Goal: Information Seeking & Learning: Learn about a topic

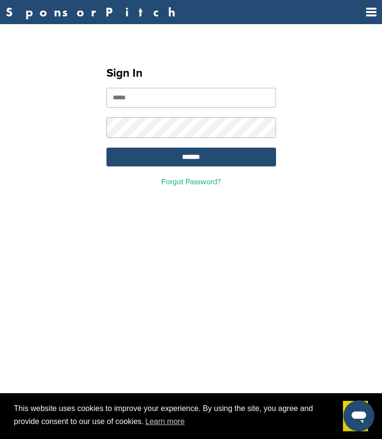
click at [207, 101] on input "email" at bounding box center [192, 98] width 170 height 20
paste input "**********"
type input "**********"
click at [166, 161] on input "*******" at bounding box center [192, 157] width 170 height 19
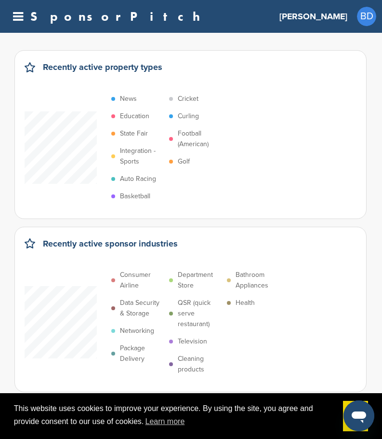
drag, startPoint x: 74, startPoint y: 0, endPoint x: 348, endPoint y: 39, distance: 276.0
click at [359, 86] on div "Recently active property types News Education State Fair Integration - Sports A…" at bounding box center [190, 134] width 352 height 169
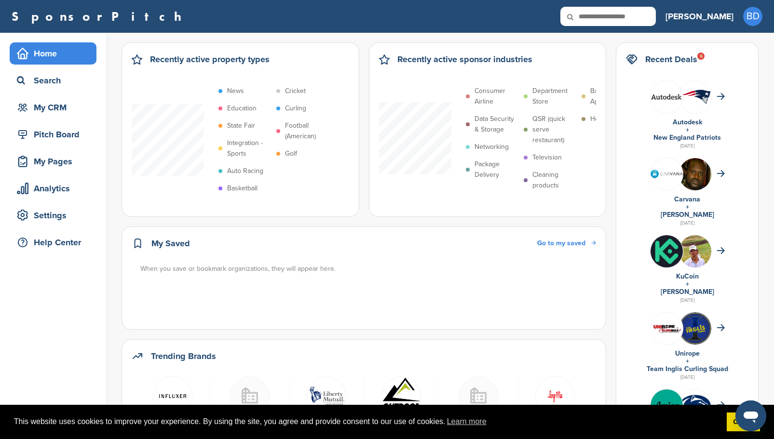
drag, startPoint x: 48, startPoint y: 0, endPoint x: 558, endPoint y: 17, distance: 509.8
click at [382, 16] on div "SponsorPitch" at bounding box center [334, 16] width 644 height 19
click at [44, 81] on div "Search" at bounding box center [55, 80] width 82 height 17
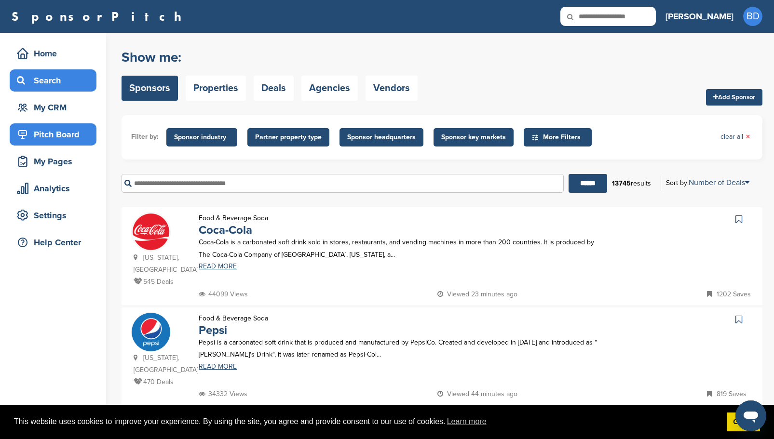
click at [54, 131] on div "Pitch Board" at bounding box center [55, 134] width 82 height 17
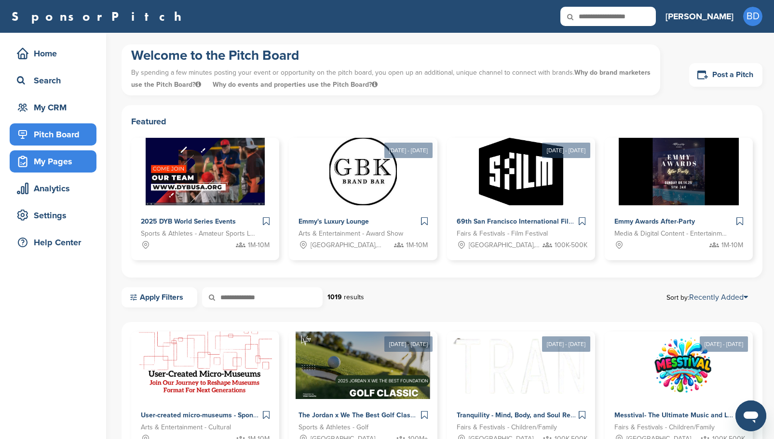
click at [64, 164] on div "My Pages" at bounding box center [55, 161] width 82 height 17
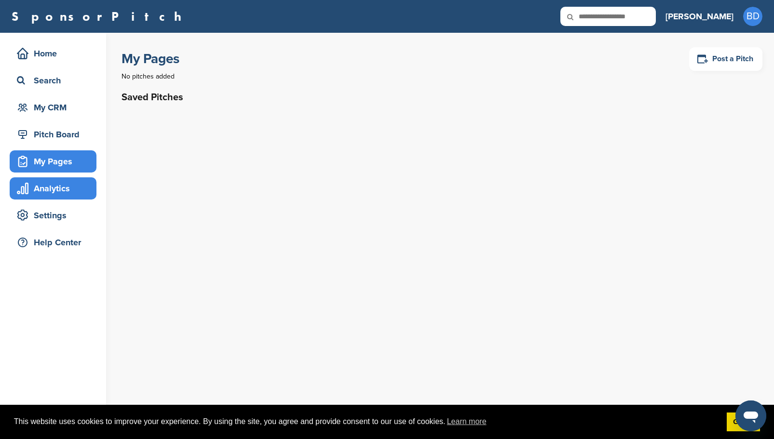
click at [55, 195] on div "Analytics" at bounding box center [55, 188] width 82 height 17
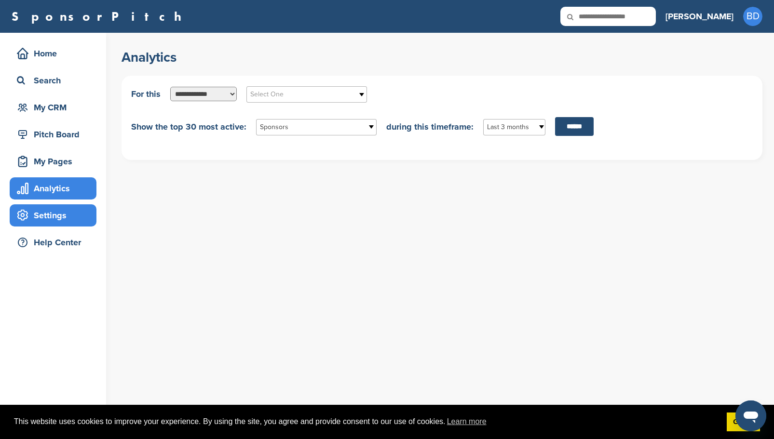
click at [65, 220] on div "Settings" at bounding box center [55, 215] width 82 height 17
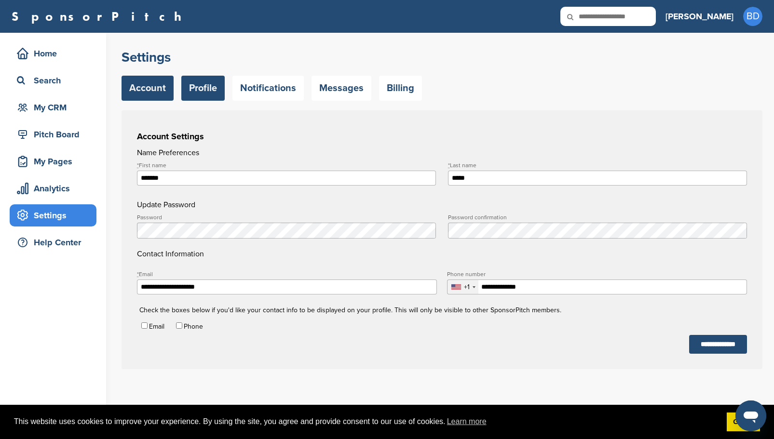
click at [198, 88] on link "Profile" at bounding box center [202, 88] width 43 height 25
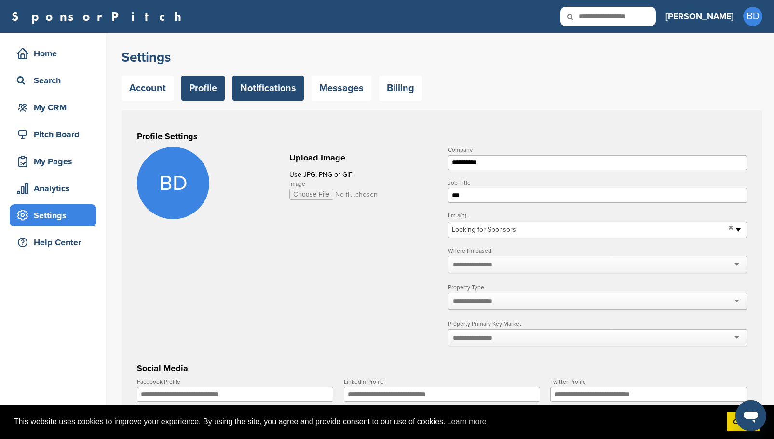
click at [283, 87] on link "Notifications" at bounding box center [267, 88] width 71 height 25
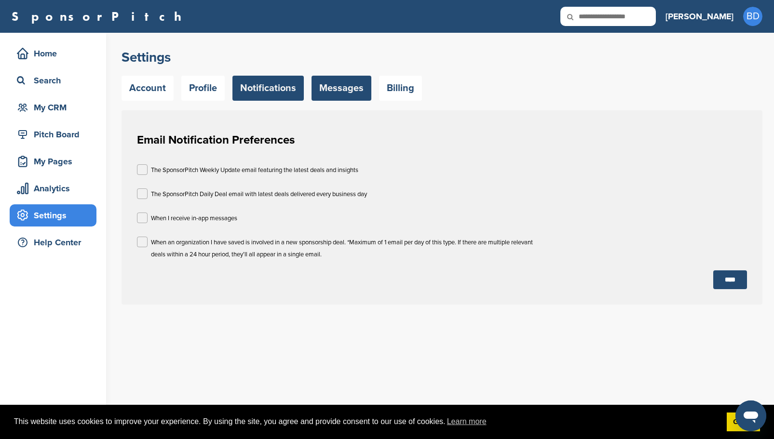
click at [345, 89] on link "Messages" at bounding box center [341, 88] width 60 height 25
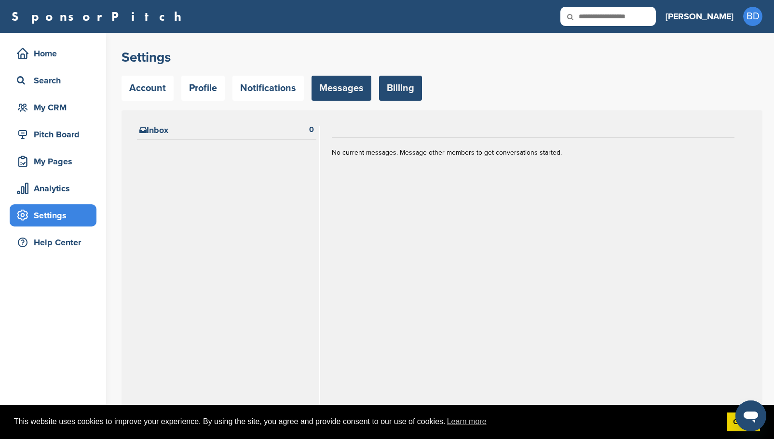
click at [401, 94] on link "Billing" at bounding box center [400, 88] width 43 height 25
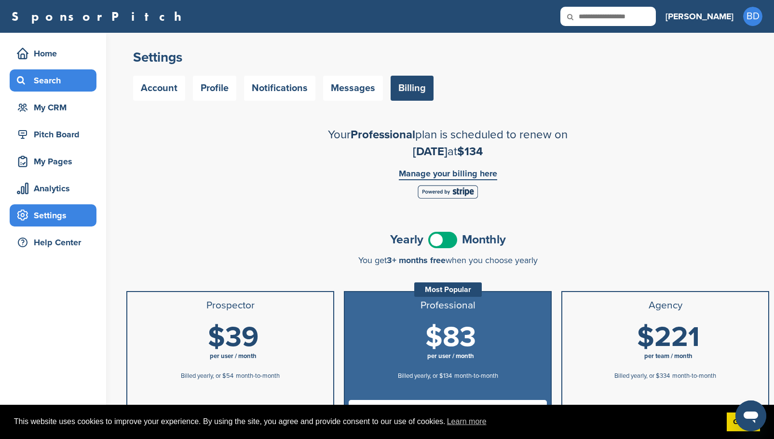
click at [61, 82] on div "Search" at bounding box center [55, 80] width 82 height 17
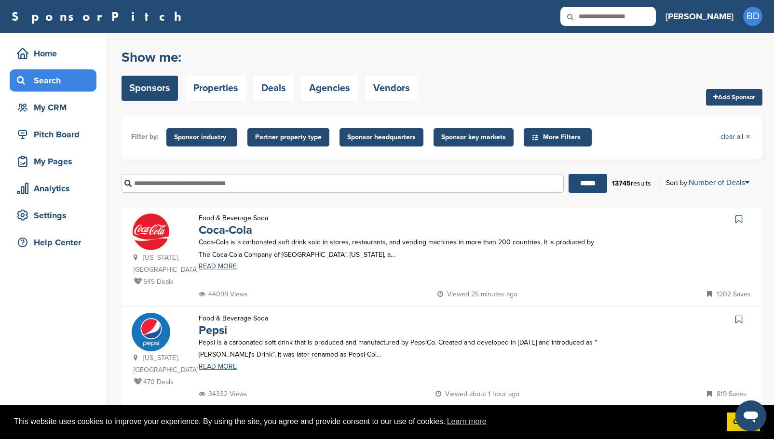
click at [212, 137] on span "Sponsor industry" at bounding box center [201, 137] width 55 height 11
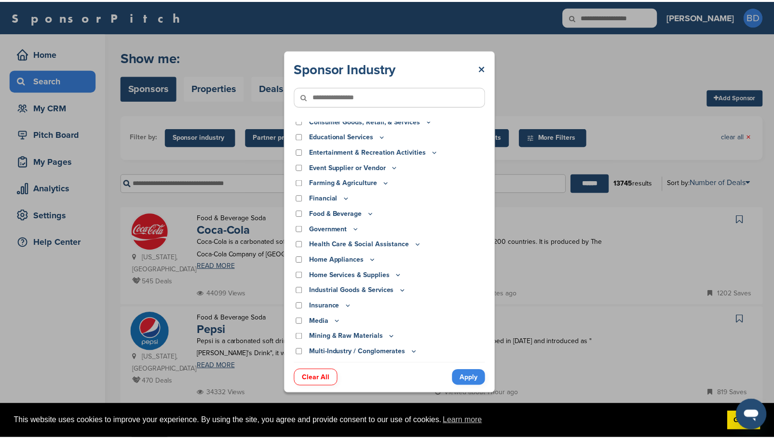
scroll to position [58, 0]
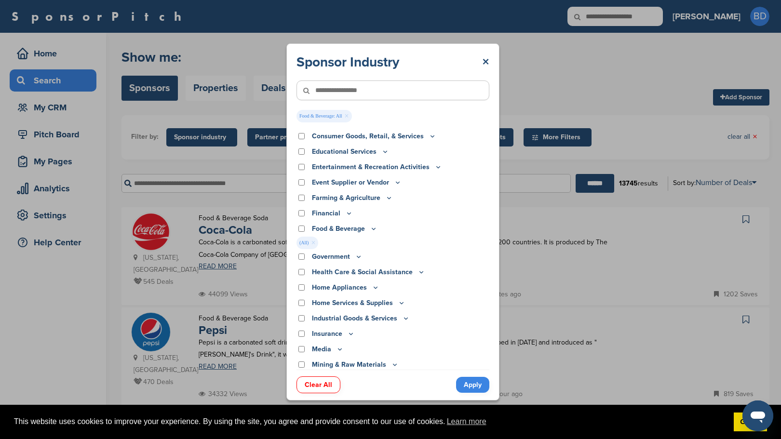
click at [482, 387] on link "Apply" at bounding box center [472, 385] width 33 height 16
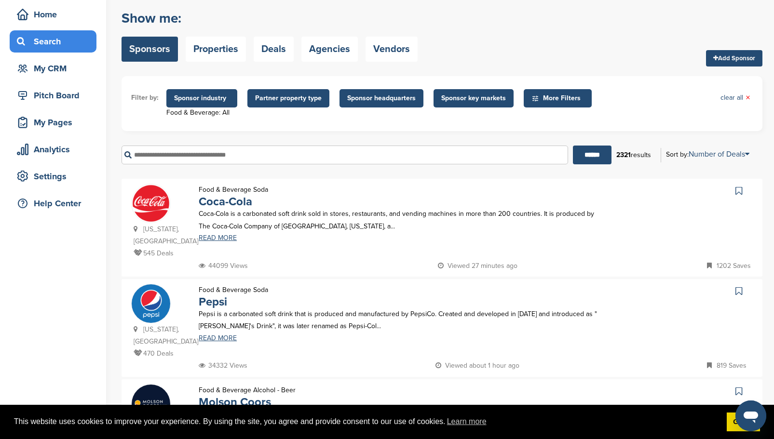
scroll to position [48, 0]
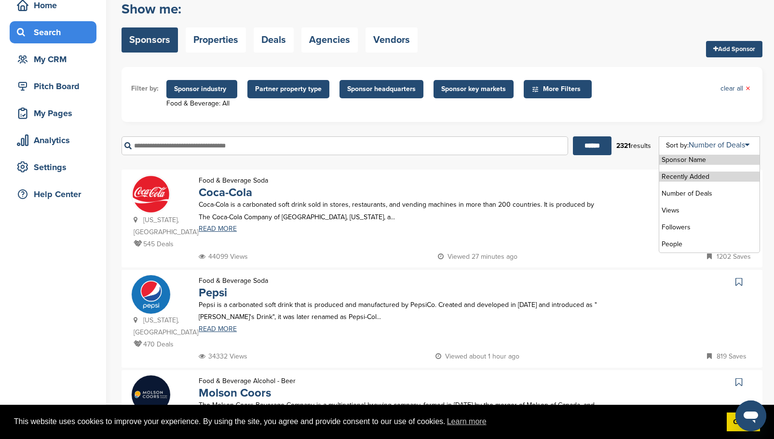
click at [722, 176] on li "Recently Added" at bounding box center [709, 177] width 100 height 10
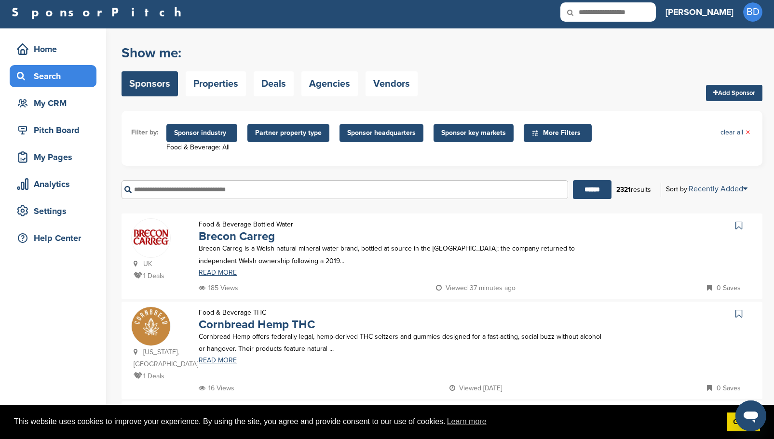
scroll to position [0, 0]
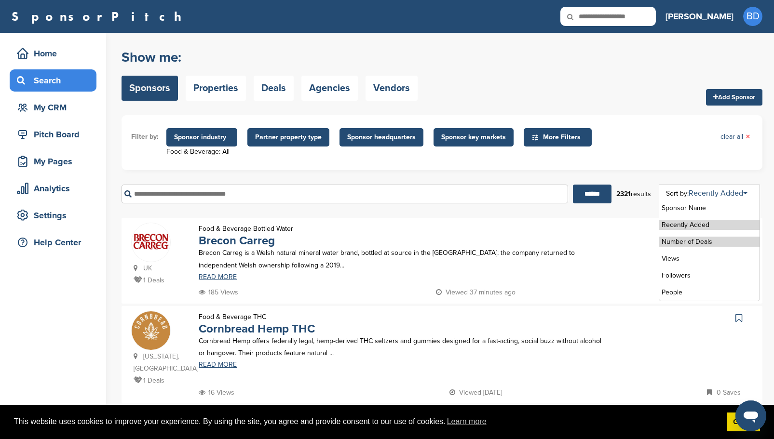
click at [704, 242] on li "Number of Deals" at bounding box center [709, 242] width 100 height 10
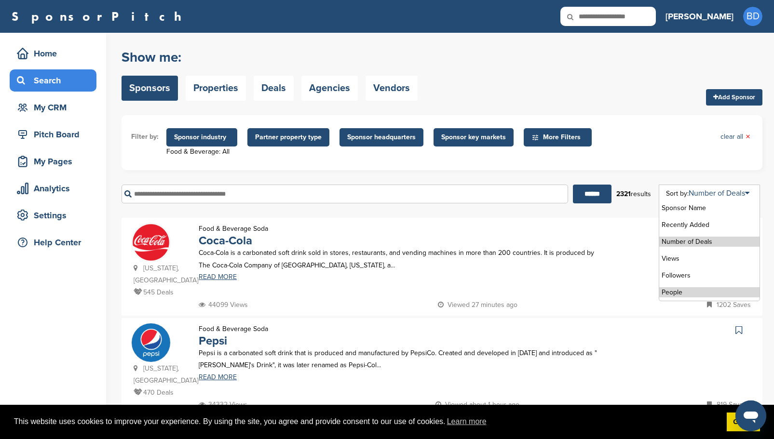
click at [690, 294] on li "People" at bounding box center [709, 292] width 100 height 10
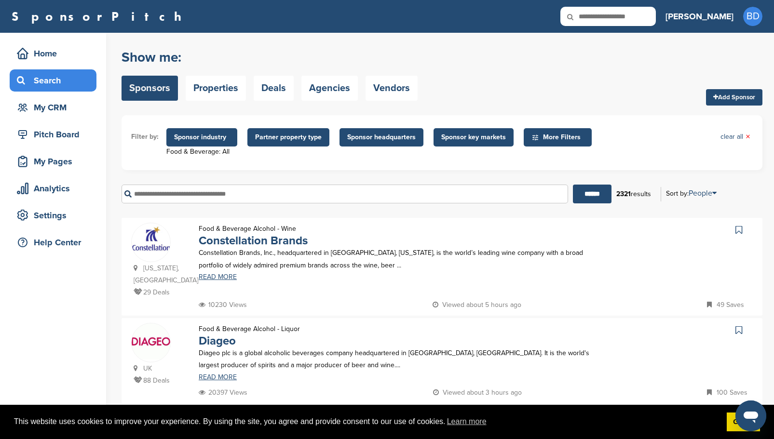
drag, startPoint x: 67, startPoint y: 0, endPoint x: 362, endPoint y: 58, distance: 299.8
click at [362, 58] on h2 "Show me:" at bounding box center [269, 57] width 296 height 17
drag, startPoint x: 243, startPoint y: 6, endPoint x: 259, endPoint y: 47, distance: 43.5
